Goal: Find specific page/section

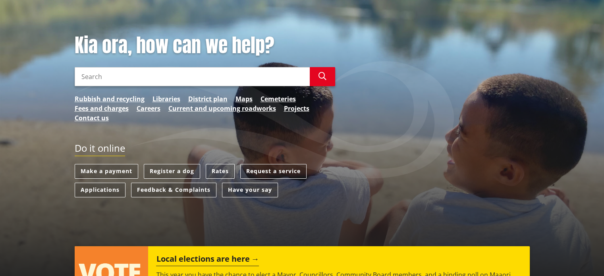
scroll to position [40, 0]
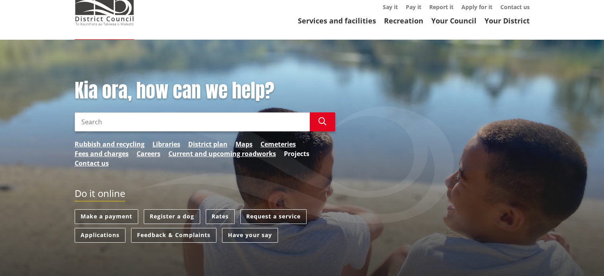
click at [288, 154] on link "Projects" at bounding box center [296, 154] width 25 height 10
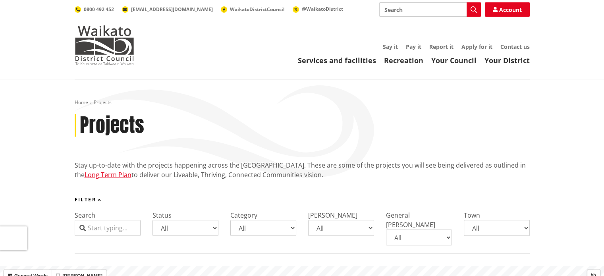
scroll to position [119, 0]
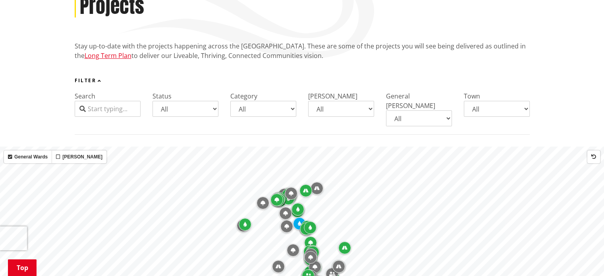
click at [431, 110] on select "All Awaroa-[PERSON_NAME] General [PERSON_NAME] General [PERSON_NAME] Newcastle-…" at bounding box center [419, 118] width 66 height 16
select select "Newcastle-Ngāruawāhia General [PERSON_NAME]"
click at [386, 110] on select "All Awaroa-[PERSON_NAME] General [PERSON_NAME] General [PERSON_NAME] Newcastle-…" at bounding box center [419, 118] width 66 height 16
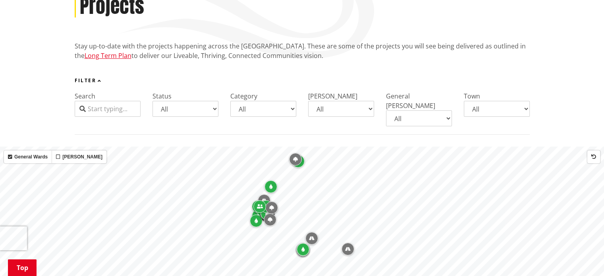
click at [297, 157] on icon "Map marker" at bounding box center [295, 159] width 5 height 5
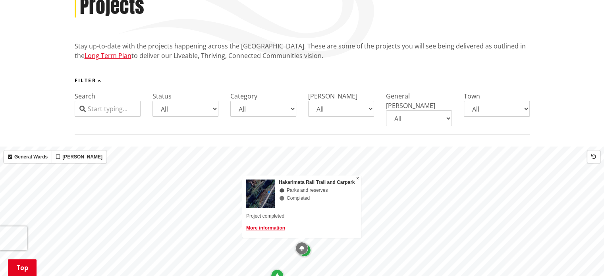
click at [310, 246] on div "Map marker" at bounding box center [304, 250] width 13 height 13
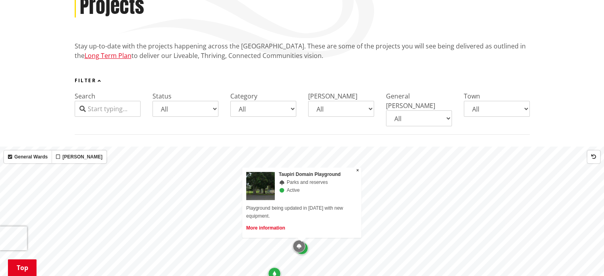
click at [270, 225] on link "More information" at bounding box center [265, 228] width 39 height 6
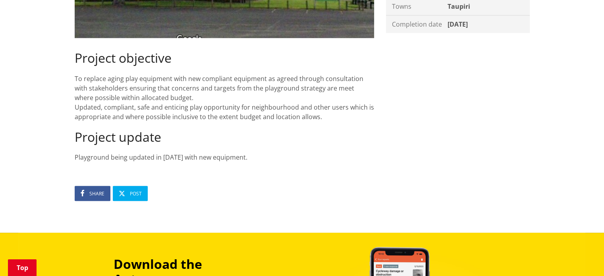
scroll to position [318, 0]
